Goal: Obtain resource: Download file/media

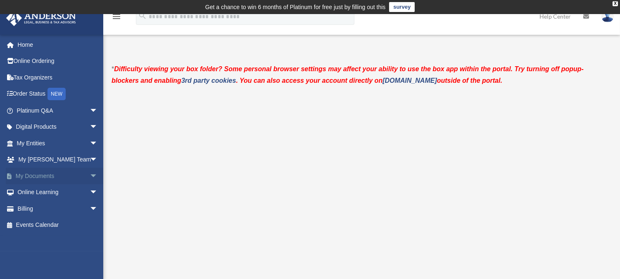
click at [39, 176] on link "My Documents arrow_drop_down" at bounding box center [58, 175] width 105 height 17
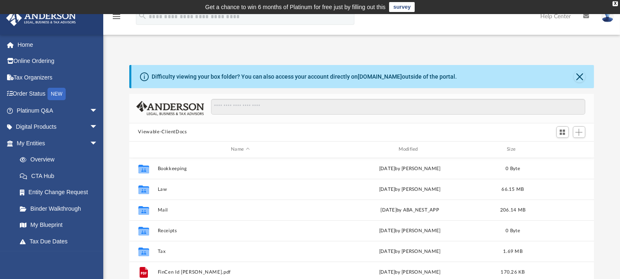
scroll to position [180, 459]
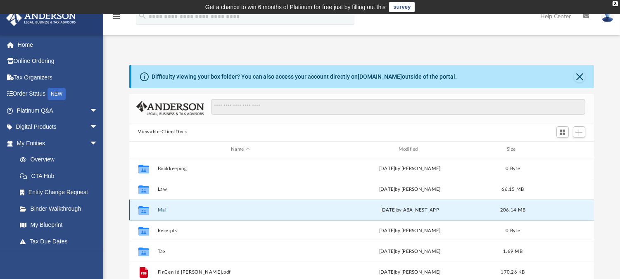
click at [164, 208] on button "Mail" at bounding box center [240, 209] width 166 height 5
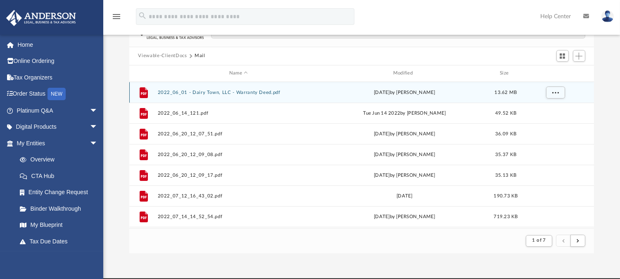
scroll to position [82, 0]
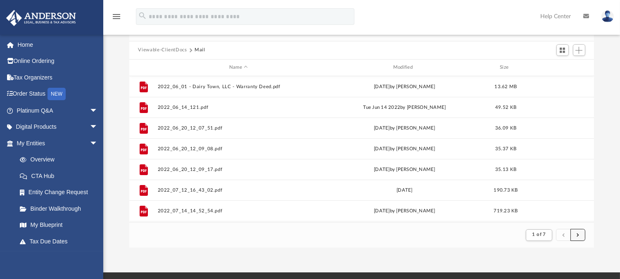
click at [577, 234] on span "submit" at bounding box center [578, 234] width 2 height 5
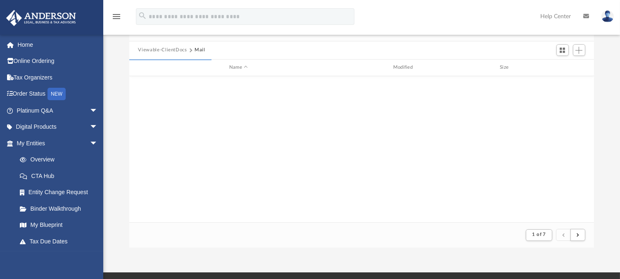
scroll to position [887, 0]
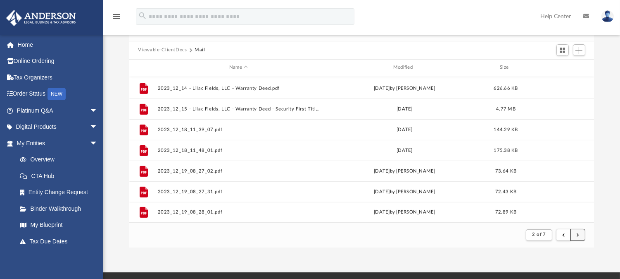
click at [579, 234] on span "submit" at bounding box center [578, 234] width 2 height 5
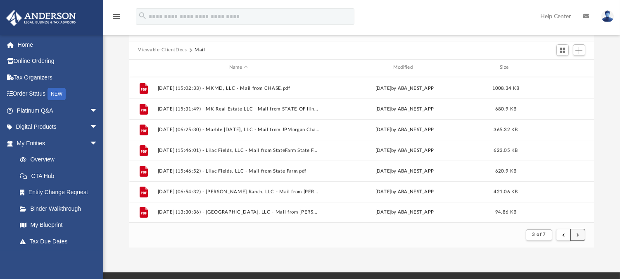
click at [579, 234] on span "submit" at bounding box center [578, 234] width 2 height 5
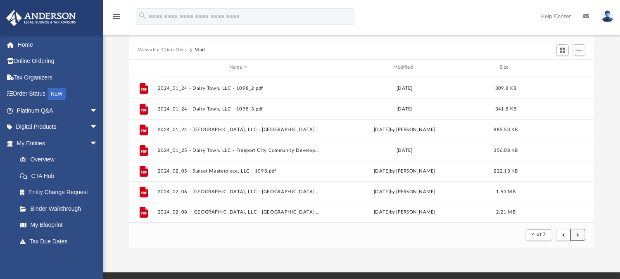
click at [579, 234] on span "submit" at bounding box center [578, 234] width 2 height 5
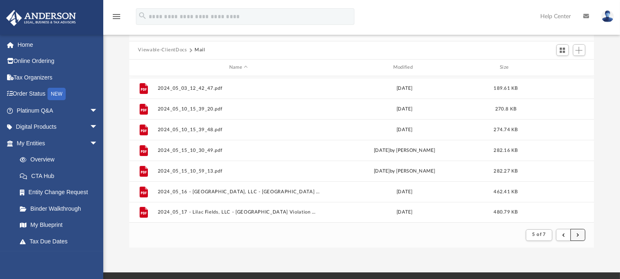
click at [579, 234] on span "submit" at bounding box center [578, 234] width 2 height 5
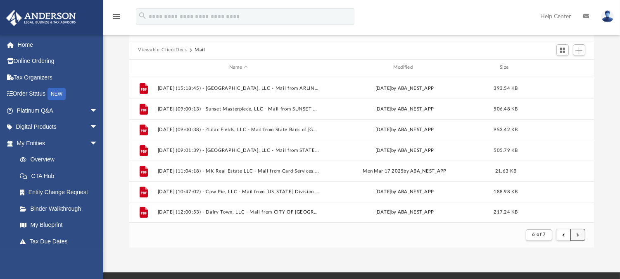
click at [579, 234] on span "submit" at bounding box center [578, 234] width 2 height 5
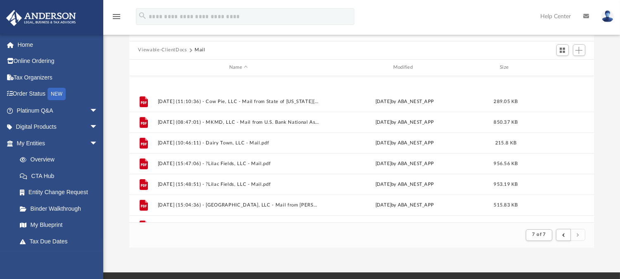
scroll to position [866, 0]
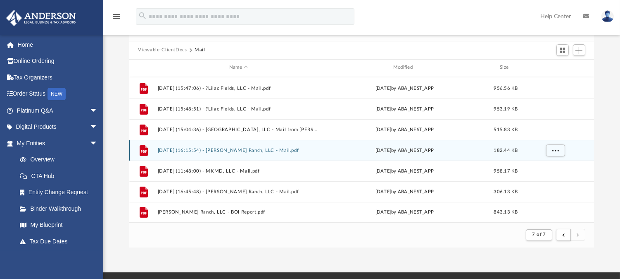
click at [322, 150] on div "File 2025.09.10 (16:15:54) - Quinn Ranch, LLC - Mail.pdf Wed Sep 10 2025 by ABA…" at bounding box center [361, 150] width 465 height 21
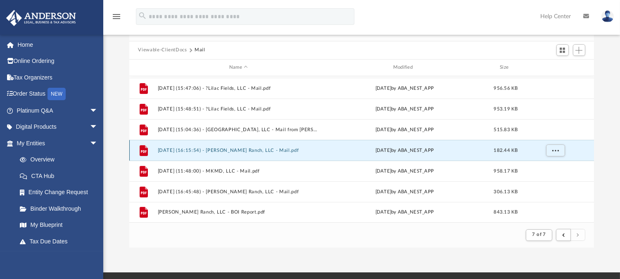
click at [248, 149] on button "2025.09.10 (16:15:54) - Quinn Ranch, LLC - Mail.pdf" at bounding box center [238, 149] width 162 height 5
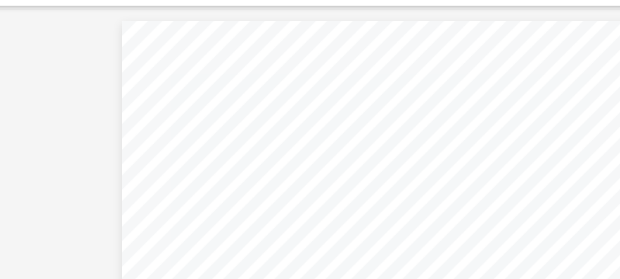
scroll to position [63, 0]
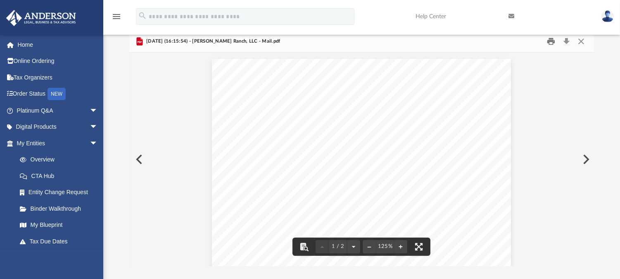
click at [551, 43] on button "Print" at bounding box center [551, 41] width 17 height 13
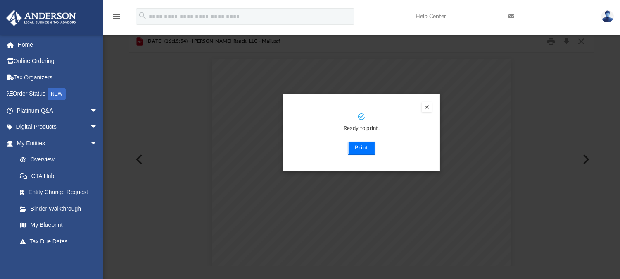
click at [361, 150] on button "Print" at bounding box center [362, 147] width 28 height 13
